Goal: Task Accomplishment & Management: Complete application form

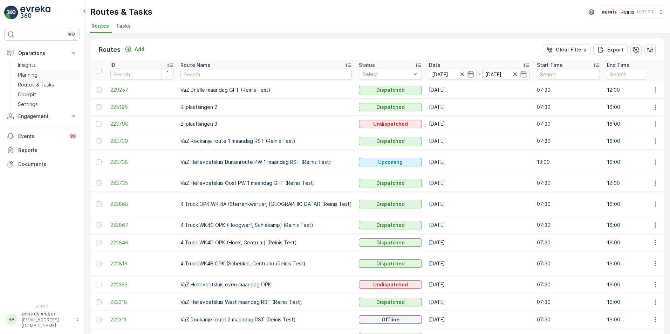
click at [21, 73] on p "Planning" at bounding box center [28, 74] width 20 height 7
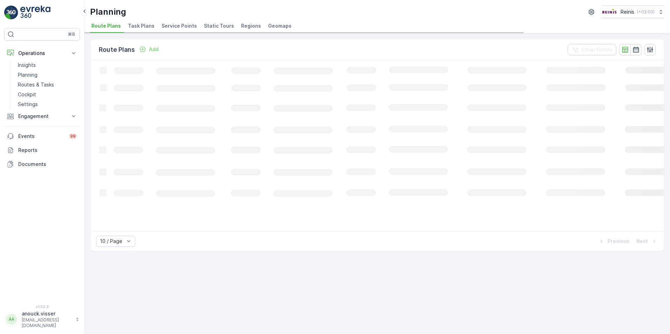
click at [163, 26] on span "Service Points" at bounding box center [178, 25] width 35 height 7
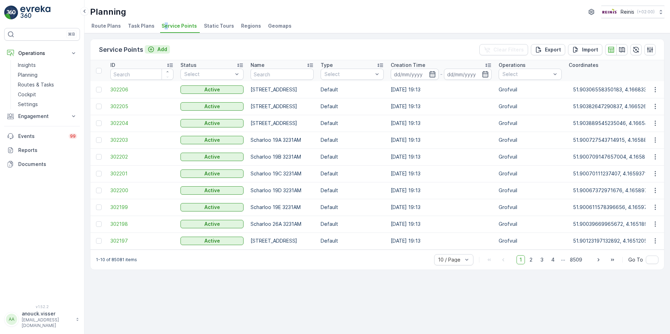
click at [159, 49] on p "Add" at bounding box center [162, 49] width 10 height 7
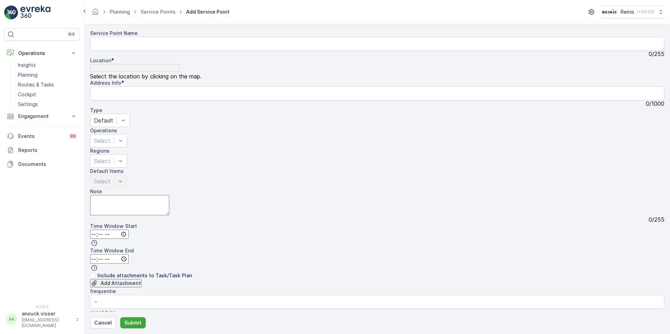
drag, startPoint x: 615, startPoint y: 210, endPoint x: 550, endPoint y: 214, distance: 65.3
drag, startPoint x: 484, startPoint y: 187, endPoint x: 582, endPoint y: 145, distance: 107.0
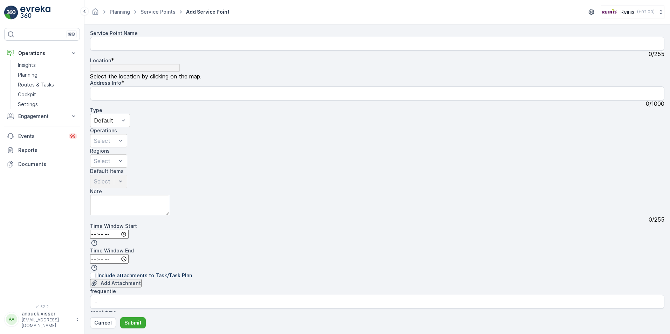
radio input "true"
drag, startPoint x: 552, startPoint y: 175, endPoint x: 583, endPoint y: 183, distance: 31.8
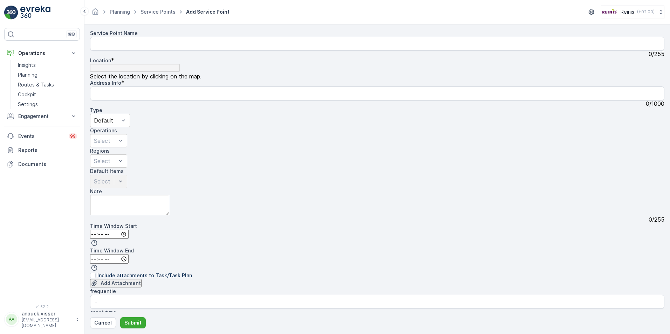
type input "51.85358093391509,4.334918407469051"
type Info "[STREET_ADDRESS]"
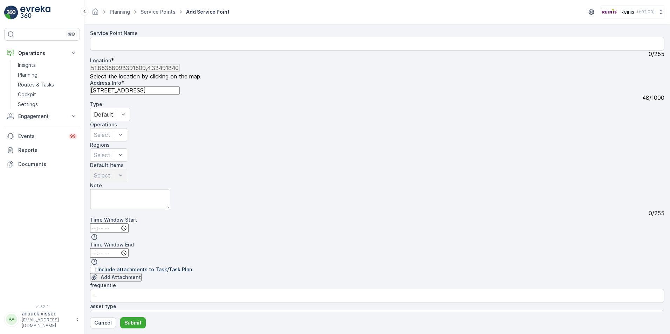
drag, startPoint x: 140, startPoint y: 84, endPoint x: 99, endPoint y: 87, distance: 41.1
click at [99, 87] on Info "[STREET_ADDRESS]" at bounding box center [135, 91] width 90 height 8
click at [127, 48] on Name "Service Point Name" at bounding box center [377, 44] width 574 height 14
paste Name "Rederijkade 99"
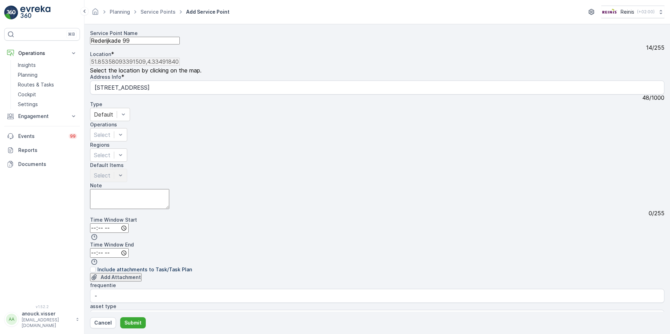
scroll to position [103, 0]
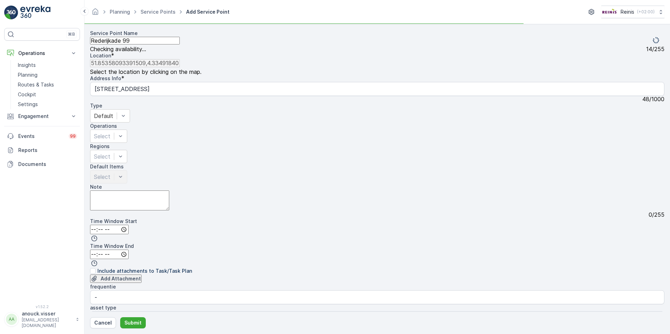
type Name "Rederijkade 99"
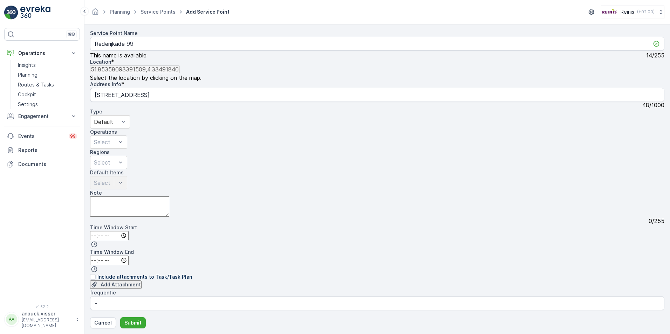
drag, startPoint x: 136, startPoint y: 233, endPoint x: 77, endPoint y: 229, distance: 59.7
click at [77, 229] on div "⌘B Operations Insights Planning Routes & Tasks Cockpit Settings Engagement Insi…" at bounding box center [335, 167] width 670 height 334
paste input "Rederijkade 99"
type input "Rederijkade 99"
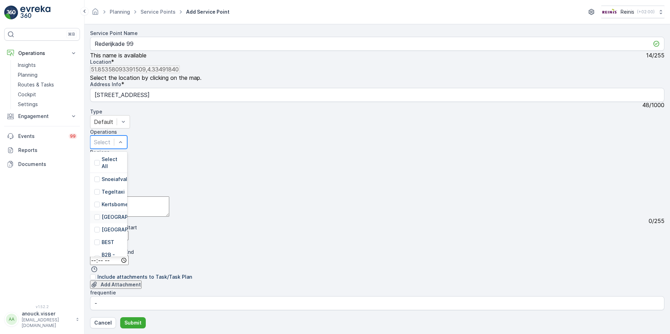
click at [127, 211] on div "[GEOGRAPHIC_DATA]" at bounding box center [108, 217] width 37 height 13
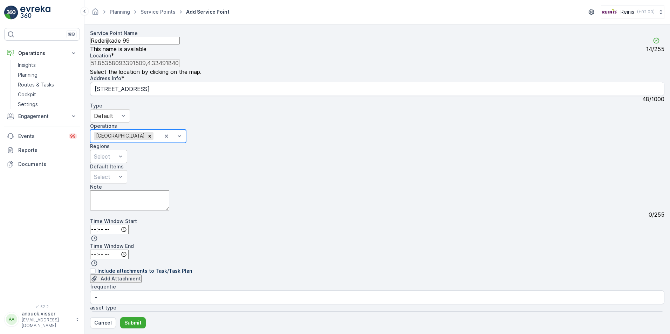
click at [127, 150] on div "Select" at bounding box center [108, 156] width 37 height 13
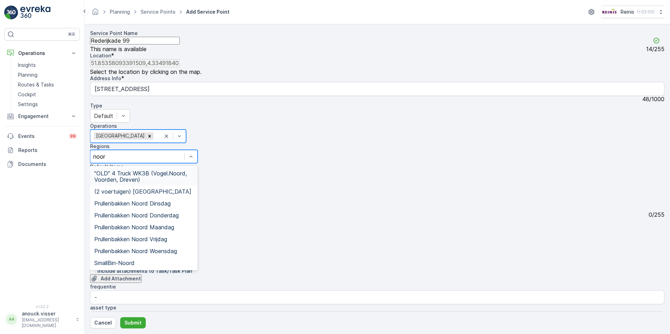
type input "noord"
click at [193, 212] on div "Prullenbakken Noord Donderdag" at bounding box center [143, 215] width 99 height 6
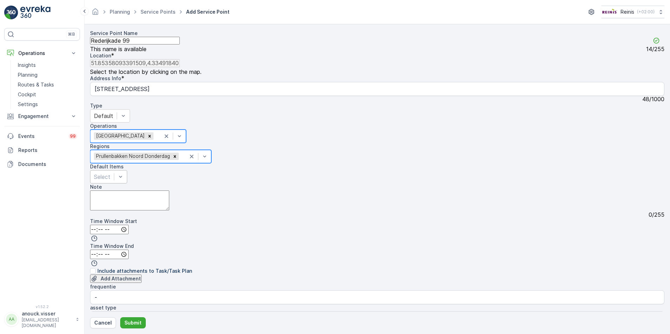
click at [127, 170] on div "Select" at bounding box center [108, 176] width 37 height 13
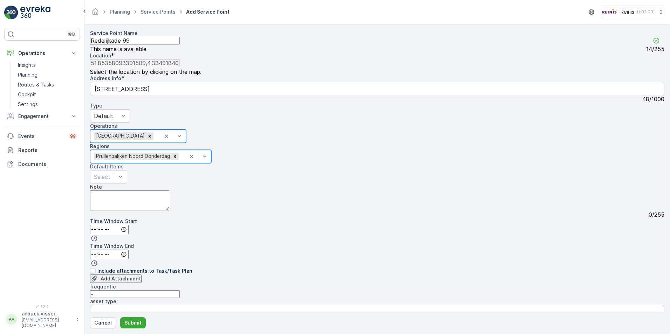
drag, startPoint x: 141, startPoint y: 288, endPoint x: 90, endPoint y: 283, distance: 50.7
click at [90, 284] on div "Service Point Name Rederijkade 99 This name is available 14 / 255 Location * [G…" at bounding box center [377, 219] width 574 height 378
type input "donderdag"
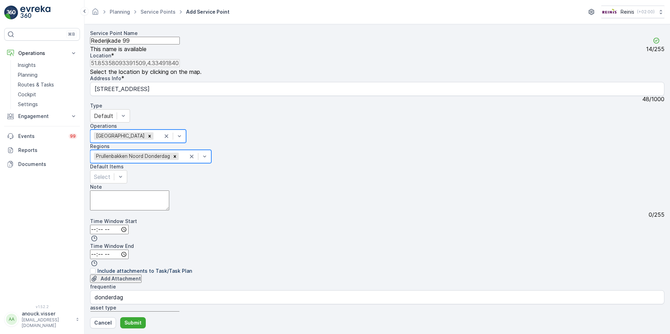
type type "street bin"
drag, startPoint x: 264, startPoint y: 210, endPoint x: 197, endPoint y: 203, distance: 68.3
click at [197, 283] on div "frequentie donderdag asset type street bin Gebied - Location Type * - Adres [ST…" at bounding box center [377, 332] width 574 height 99
type Type "restafval"
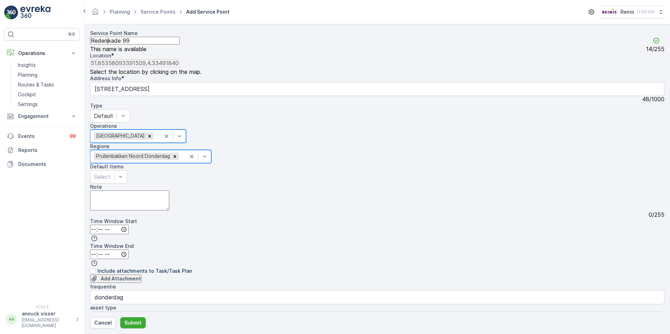
drag, startPoint x: 163, startPoint y: 213, endPoint x: 48, endPoint y: 204, distance: 115.2
click at [48, 204] on div "⌘B Operations Insights Planning Routes & Tasks Cockpit Settings Engagement Insi…" at bounding box center [335, 167] width 670 height 334
type input "De Elementen"
click at [98, 235] on icon "button" at bounding box center [94, 238] width 7 height 7
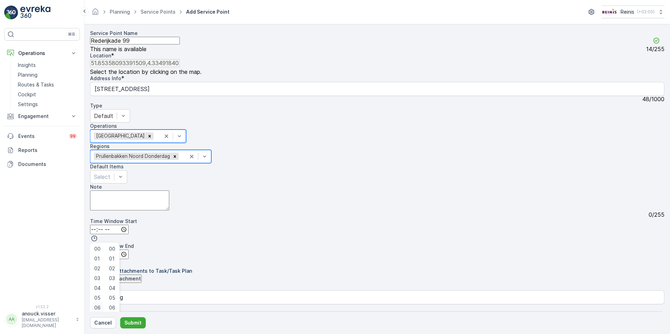
scroll to position [36, 0]
click at [101, 314] on span "07" at bounding box center [97, 317] width 6 height 7
type input "07:30"
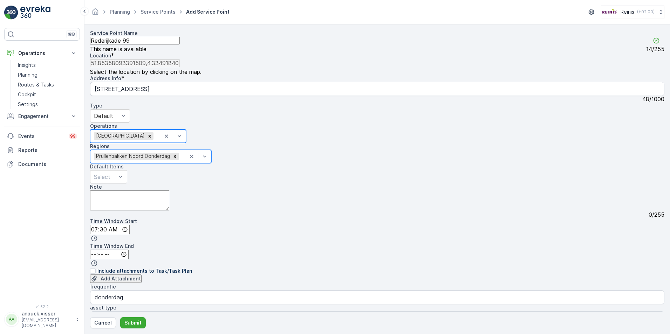
click at [129, 250] on input "time" at bounding box center [109, 254] width 39 height 9
type input "16:00"
click at [322, 275] on div "Add Attachment" at bounding box center [377, 279] width 574 height 9
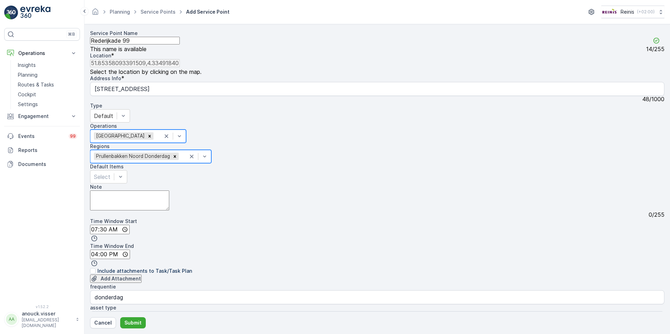
scroll to position [103, 0]
click at [138, 329] on form "Service Point Name Rederijkade 99 This name is available 14 / 255 Location * [G…" at bounding box center [376, 179] width 585 height 310
click at [139, 320] on p "Submit" at bounding box center [132, 322] width 17 height 7
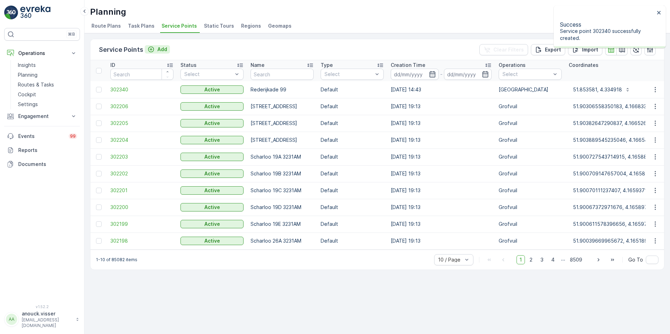
click at [149, 45] on div "Service Points Add" at bounding box center [134, 50] width 71 height 10
click at [155, 46] on div "Add" at bounding box center [157, 49] width 20 height 7
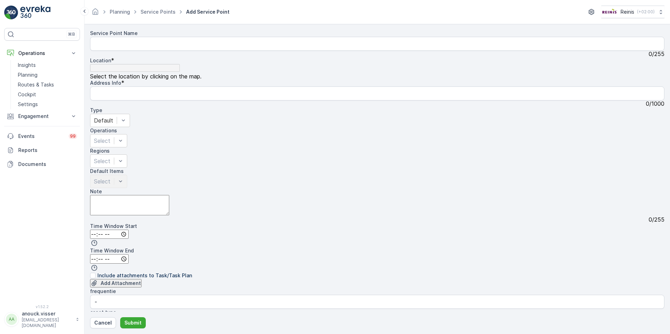
radio input "true"
drag, startPoint x: 521, startPoint y: 180, endPoint x: 548, endPoint y: 243, distance: 68.1
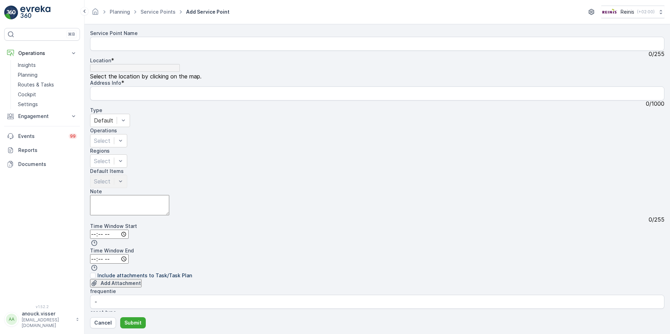
type input "51.85269954562624,4.33408319176973"
type Info "[STREET_ADDRESS]"
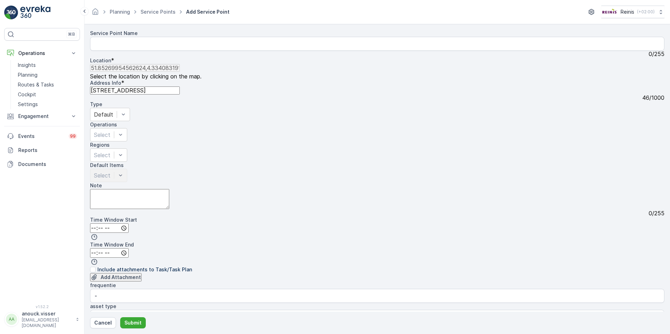
drag, startPoint x: 140, startPoint y: 86, endPoint x: 98, endPoint y: 85, distance: 41.4
click at [98, 87] on Info "[STREET_ADDRESS]" at bounding box center [135, 91] width 90 height 8
click at [122, 50] on Name "Service Point Name" at bounding box center [377, 44] width 574 height 14
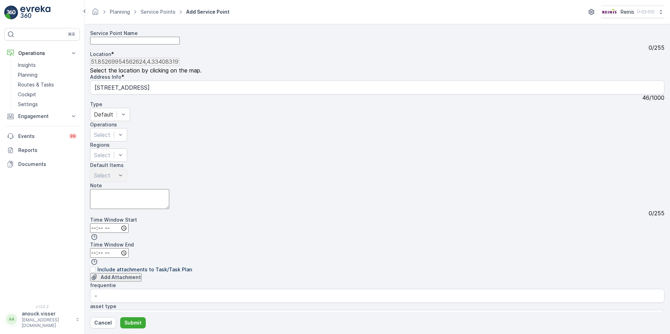
paste Name "[STREET_ADDRESS],"
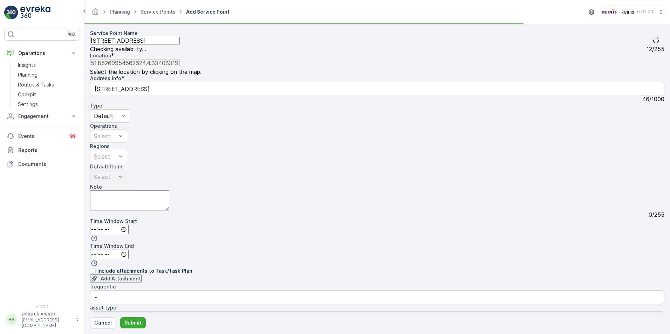
scroll to position [103, 0]
type Name "[STREET_ADDRESS]"
drag, startPoint x: 123, startPoint y: 239, endPoint x: 24, endPoint y: 228, distance: 99.7
click at [24, 228] on div "⌘B Operations Insights Planning Routes & Tasks Cockpit Settings Engagement Insi…" at bounding box center [335, 167] width 670 height 334
paste input "[STREET_ADDRESS],"
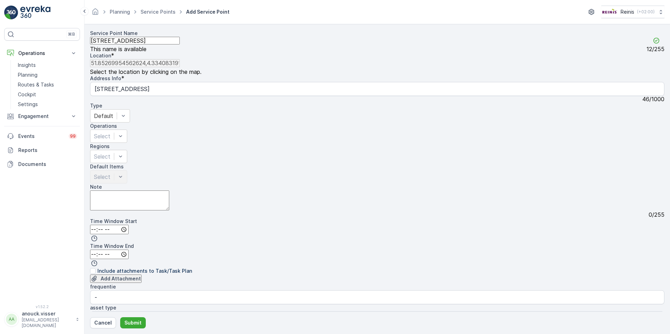
type input "[STREET_ADDRESS]"
drag, startPoint x: 132, startPoint y: 216, endPoint x: 116, endPoint y: 213, distance: 16.8
click at [116, 283] on div "frequentie - asset type - Gebied - Location Type * - Adres [STREET_ADDRESS]" at bounding box center [377, 335] width 574 height 105
drag, startPoint x: 60, startPoint y: 208, endPoint x: 43, endPoint y: 203, distance: 18.3
click at [41, 203] on div "⌘B Operations Insights Planning Routes & Tasks Cockpit Settings Engagement Insi…" at bounding box center [335, 167] width 670 height 334
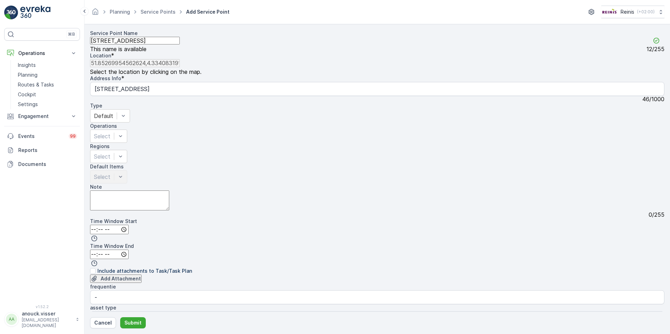
type input "De Elementen"
type Type "a"
type Type "restafval"
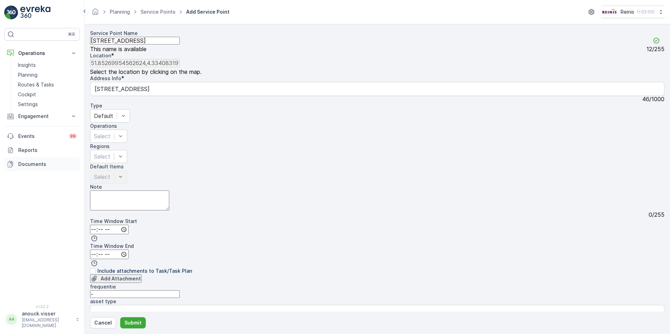
drag, startPoint x: 125, startPoint y: 178, endPoint x: 70, endPoint y: 162, distance: 56.6
click at [70, 162] on div "⌘B Operations Insights Planning Routes & Tasks Cockpit Settings Engagement Insi…" at bounding box center [335, 167] width 670 height 334
type input "donderdag"
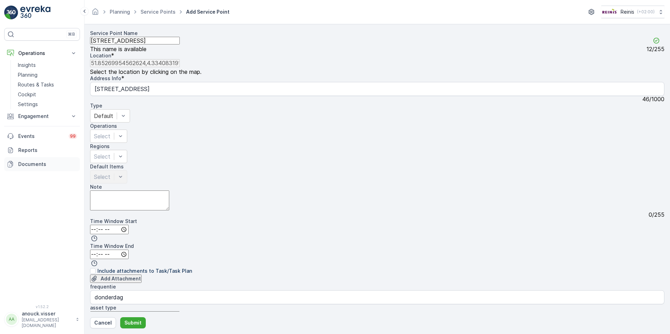
type type "street bin"
click at [102, 225] on input "time" at bounding box center [109, 229] width 39 height 9
click at [101, 314] on span "07" at bounding box center [97, 317] width 6 height 7
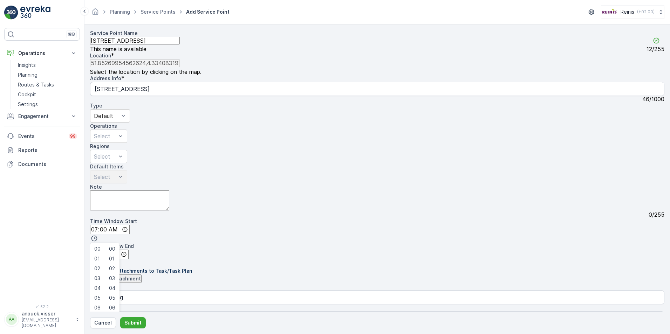
type input "07:30"
click at [129, 250] on input "time" at bounding box center [109, 254] width 39 height 9
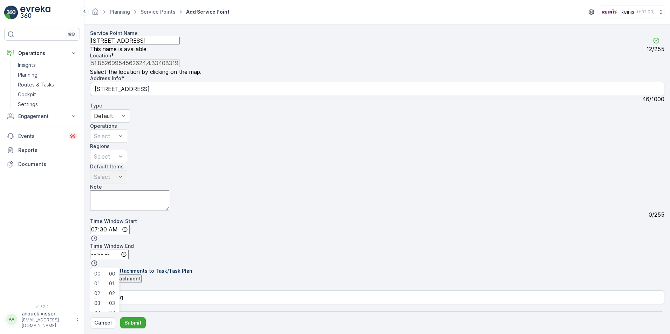
type input "16:00"
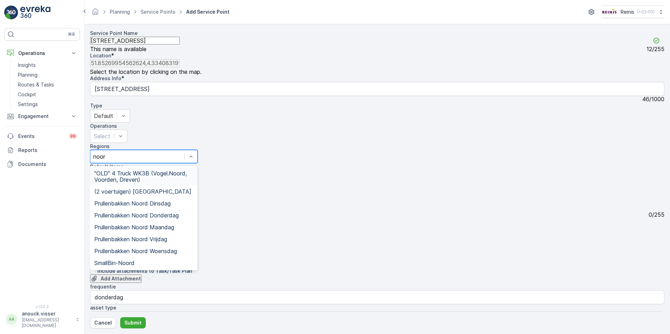
type input "noord"
click at [179, 212] on span "Prullenbakken Noord Donderdag" at bounding box center [136, 215] width 84 height 6
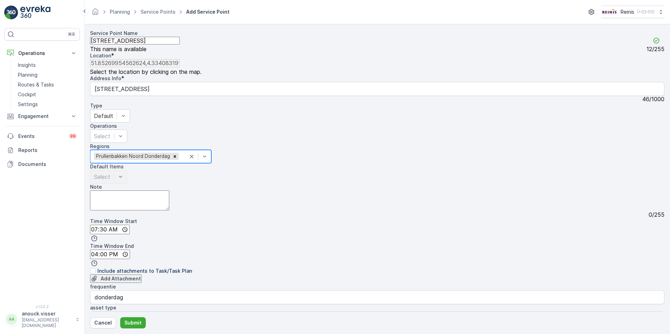
scroll to position [0, 0]
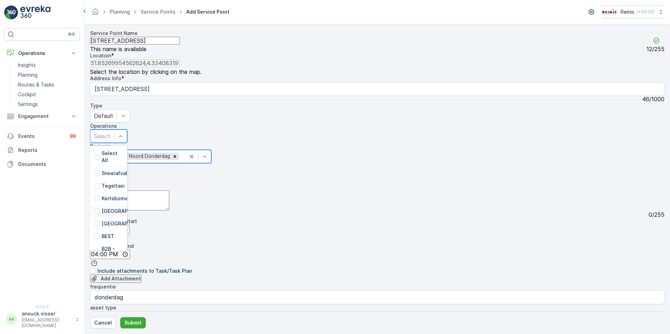
click at [127, 205] on div "[GEOGRAPHIC_DATA]" at bounding box center [108, 211] width 37 height 13
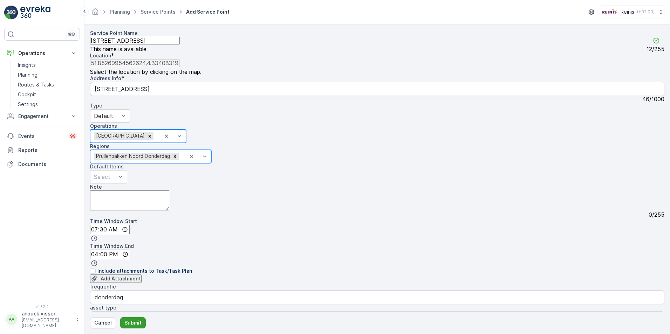
click at [137, 326] on p "Submit" at bounding box center [132, 322] width 17 height 7
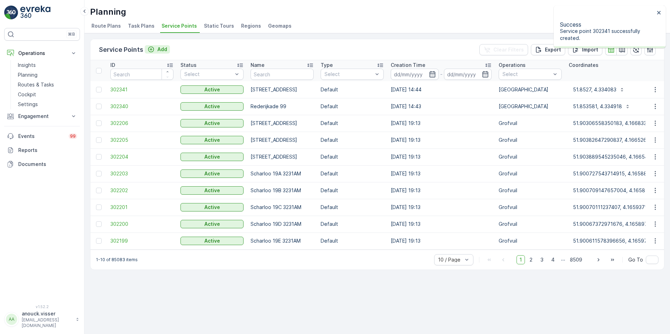
click at [166, 50] on button "Add" at bounding box center [157, 49] width 25 height 8
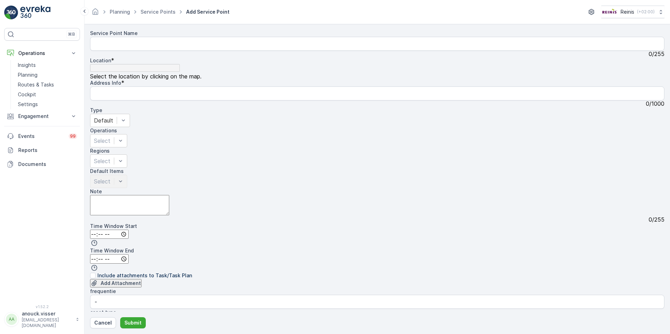
drag, startPoint x: 535, startPoint y: 227, endPoint x: 451, endPoint y: 200, distance: 88.5
drag, startPoint x: 494, startPoint y: 226, endPoint x: 486, endPoint y: 260, distance: 35.7
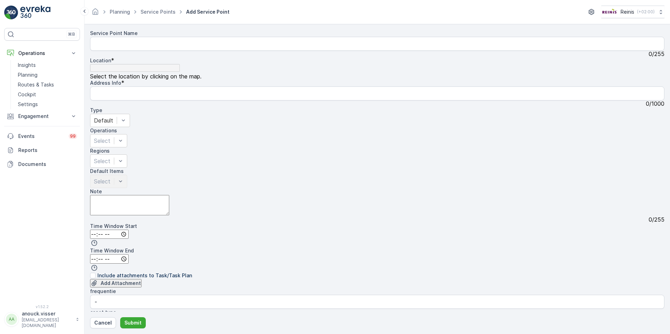
radio input "true"
drag, startPoint x: 446, startPoint y: 220, endPoint x: 500, endPoint y: 221, distance: 53.9
drag, startPoint x: 507, startPoint y: 230, endPoint x: 561, endPoint y: 152, distance: 95.4
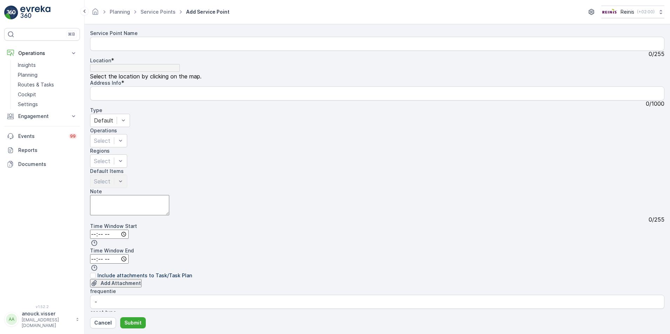
drag, startPoint x: 553, startPoint y: 180, endPoint x: 538, endPoint y: 192, distance: 18.7
type input "51.852567004540816,4.333085963356362"
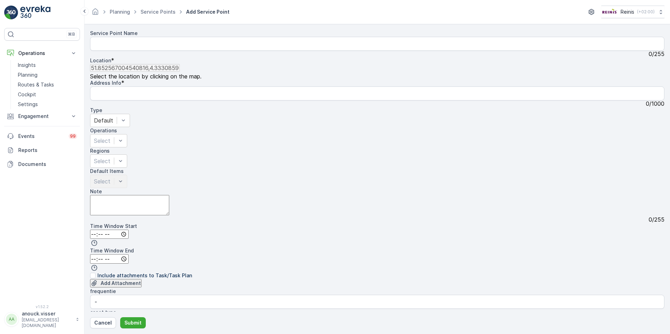
type Info "[STREET_ADDRESS]"
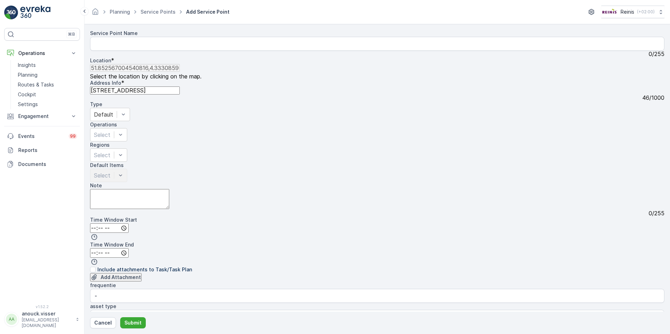
drag, startPoint x: 133, startPoint y: 88, endPoint x: 99, endPoint y: 85, distance: 34.1
click at [99, 87] on Info "[STREET_ADDRESS]" at bounding box center [135, 91] width 90 height 8
click at [124, 51] on Name "Service Point Name" at bounding box center [377, 44] width 574 height 14
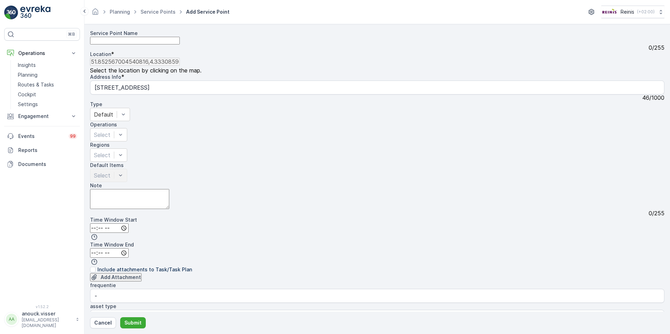
paste Name "Waterzeil 54"
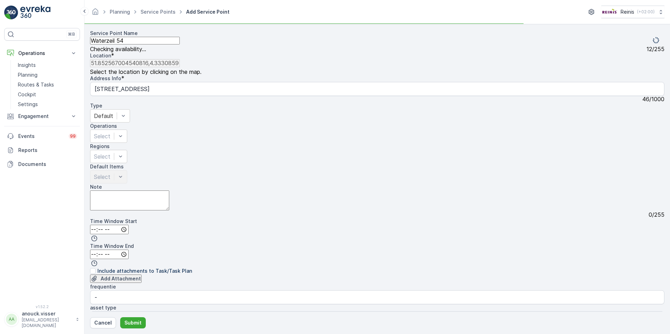
type Name "Waterzeil 54"
drag, startPoint x: 119, startPoint y: 240, endPoint x: 97, endPoint y: 223, distance: 28.0
click at [71, 230] on div "⌘B Operations Insights Planning Routes & Tasks Cockpit Settings Engagement Insi…" at bounding box center [335, 167] width 670 height 334
paste input "Waterzeil 54"
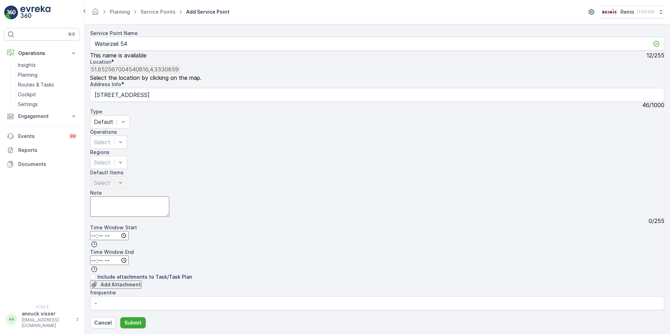
type input "Waterzeil 54"
drag, startPoint x: 122, startPoint y: 212, endPoint x: 75, endPoint y: 206, distance: 47.0
click at [75, 206] on div "⌘B Operations Insights Planning Routes & Tasks Cockpit Settings Engagement Insi…" at bounding box center [335, 167] width 670 height 334
type input "De Elementen"
type Type "s"
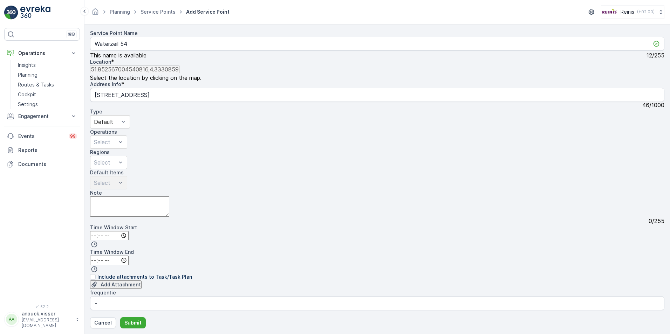
type Type "restafval"
drag, startPoint x: 227, startPoint y: 175, endPoint x: 206, endPoint y: 174, distance: 21.8
click at [206, 289] on div "frequentie - asset type - Gebied De Elementen Location Type * restafval Adres W…" at bounding box center [377, 338] width 574 height 99
type type "street bin"
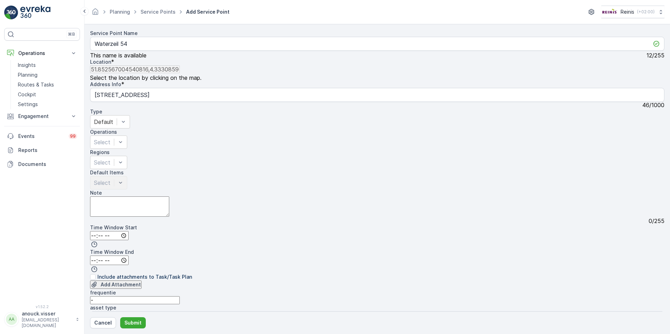
drag, startPoint x: 80, startPoint y: 177, endPoint x: 24, endPoint y: 172, distance: 56.3
click at [24, 172] on div "⌘B Operations Insights Planning Routes & Tasks Cockpit Settings Engagement Insi…" at bounding box center [335, 167] width 670 height 334
type input "donderdag"
click at [105, 231] on input "time" at bounding box center [109, 235] width 39 height 9
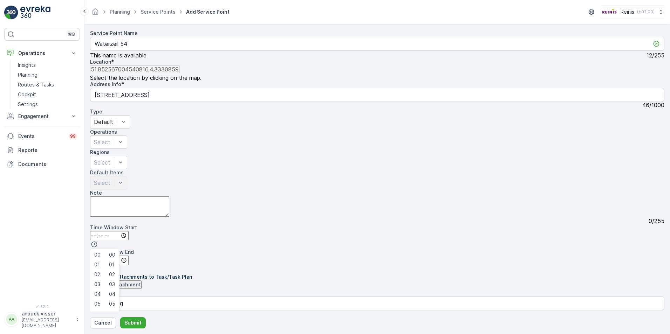
scroll to position [69, 0]
click at [101, 320] on span "07" at bounding box center [97, 323] width 6 height 7
drag, startPoint x: 122, startPoint y: 177, endPoint x: 126, endPoint y: 173, distance: 5.3
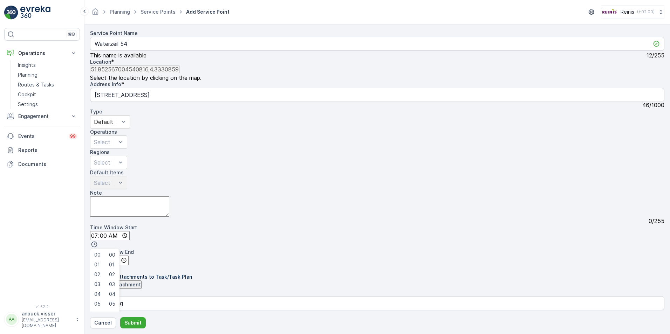
type input "07:30"
click at [129, 256] on input "time" at bounding box center [109, 260] width 39 height 9
type input "16:00"
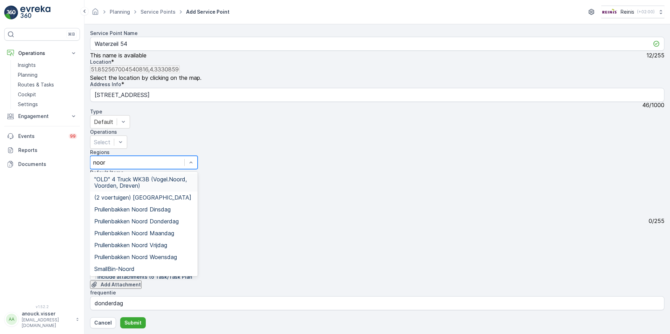
type input "noord"
click at [173, 215] on div "Prullenbakken Noord Donderdag" at bounding box center [144, 221] width 108 height 12
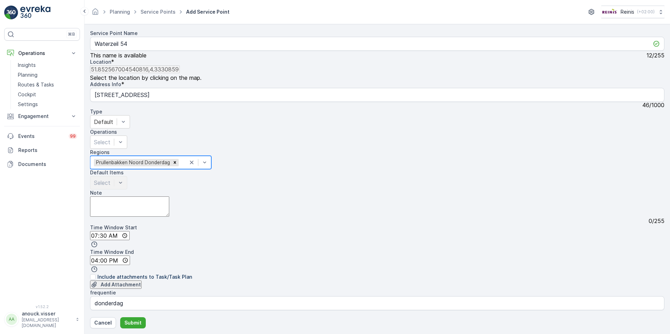
scroll to position [0, 0]
click at [127, 136] on div "Select" at bounding box center [108, 142] width 37 height 13
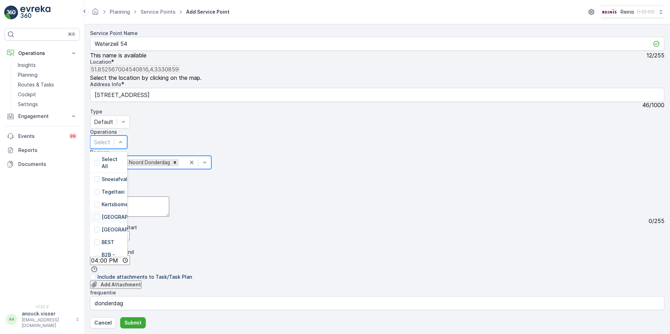
click at [153, 214] on p "[GEOGRAPHIC_DATA]" at bounding box center [127, 217] width 51 height 7
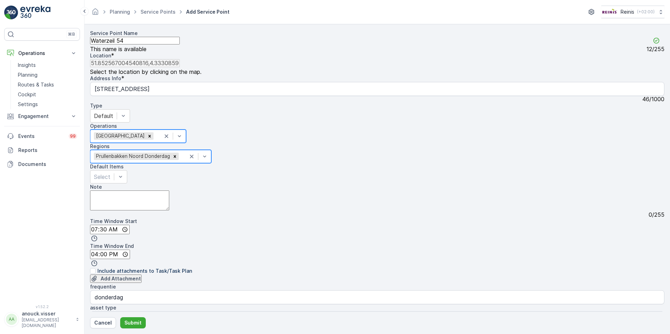
scroll to position [103, 0]
click at [139, 325] on p "Submit" at bounding box center [132, 322] width 17 height 7
